Goal: Find specific page/section: Find specific page/section

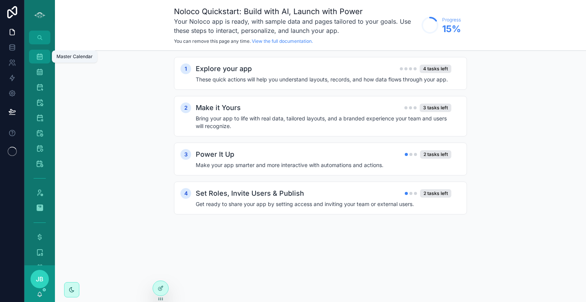
click at [42, 54] on icon "scrollable content" at bounding box center [40, 57] width 8 height 8
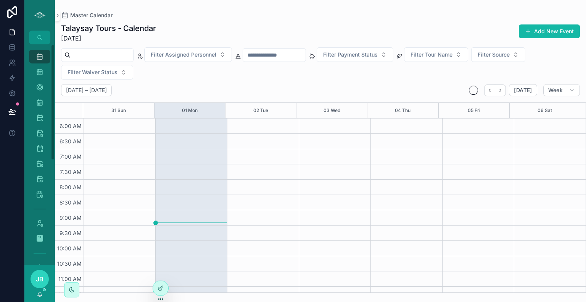
scroll to position [183, 0]
click at [564, 92] on button "Week" at bounding box center [561, 90] width 37 height 12
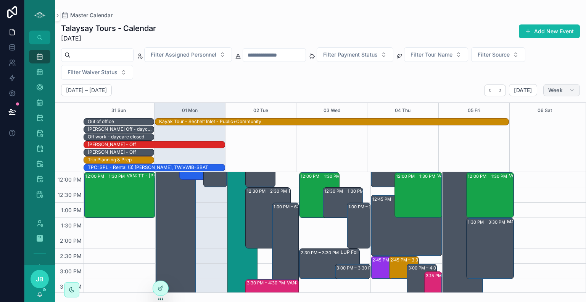
click at [554, 94] on button "Week" at bounding box center [561, 90] width 37 height 12
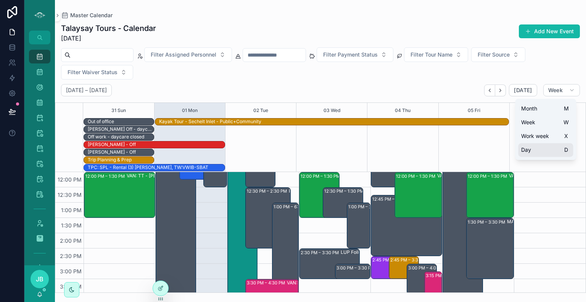
click at [532, 153] on button "Day D" at bounding box center [545, 150] width 55 height 14
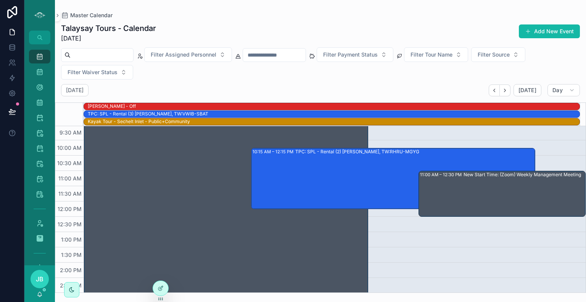
scroll to position [108, 0]
